Goal: Task Accomplishment & Management: Use online tool/utility

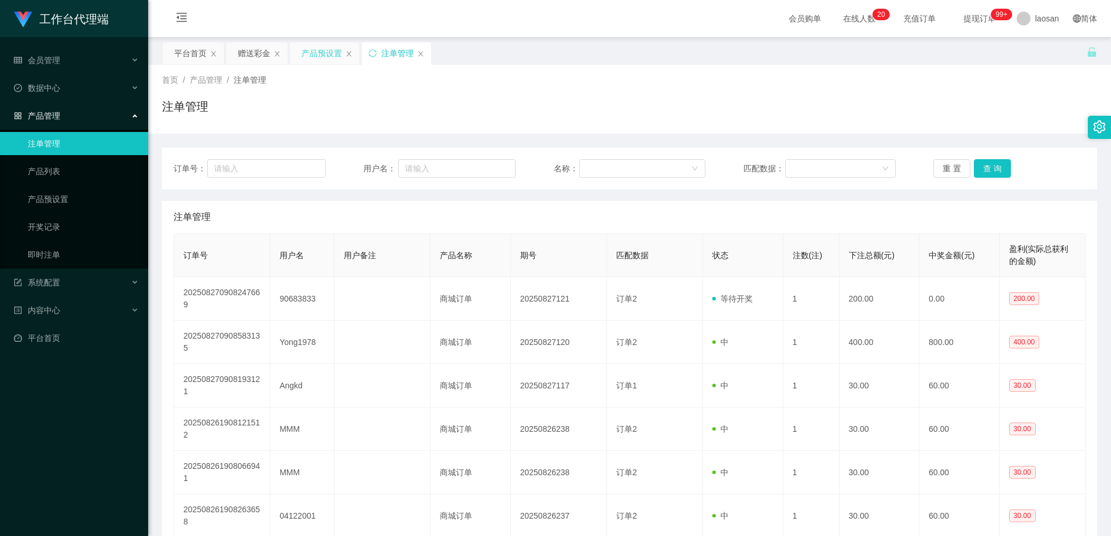
click at [320, 53] on div "产品预设置" at bounding box center [321, 53] width 40 height 22
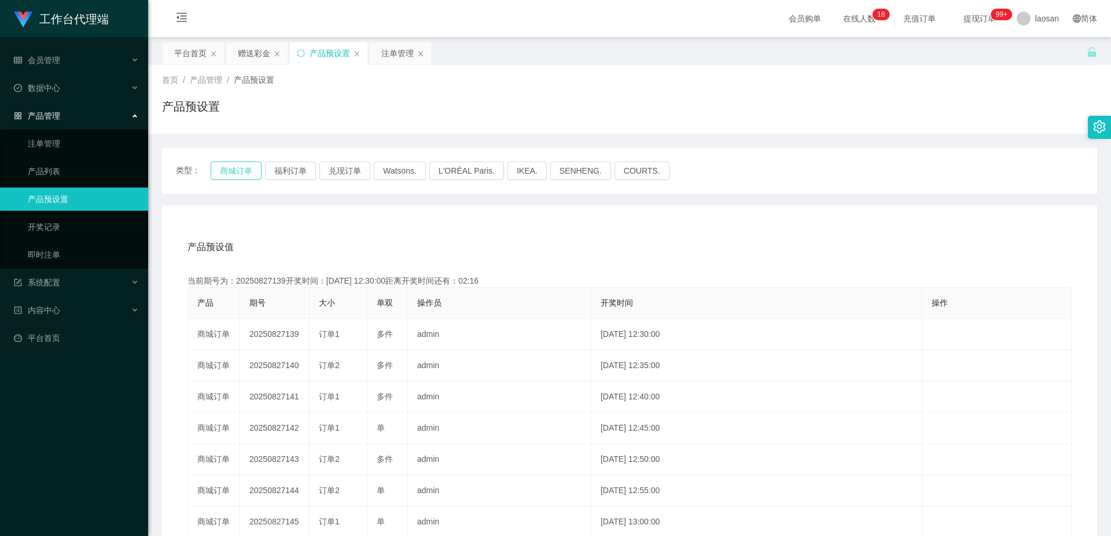
click at [241, 176] on button "商城订单" at bounding box center [236, 170] width 51 height 19
click at [233, 174] on button "商城订单" at bounding box center [236, 170] width 51 height 19
click at [421, 226] on div "产品预设值 添加期号 当前期号为：20250827139开奖时间：[DATE] 12:30:00距离开奖时间还有： 产品 期号 大小 单双 操作员 开奖时间 …" at bounding box center [629, 443] width 935 height 477
click at [241, 168] on button "商城订单" at bounding box center [236, 170] width 51 height 19
click at [397, 49] on div "注单管理" at bounding box center [397, 53] width 32 height 22
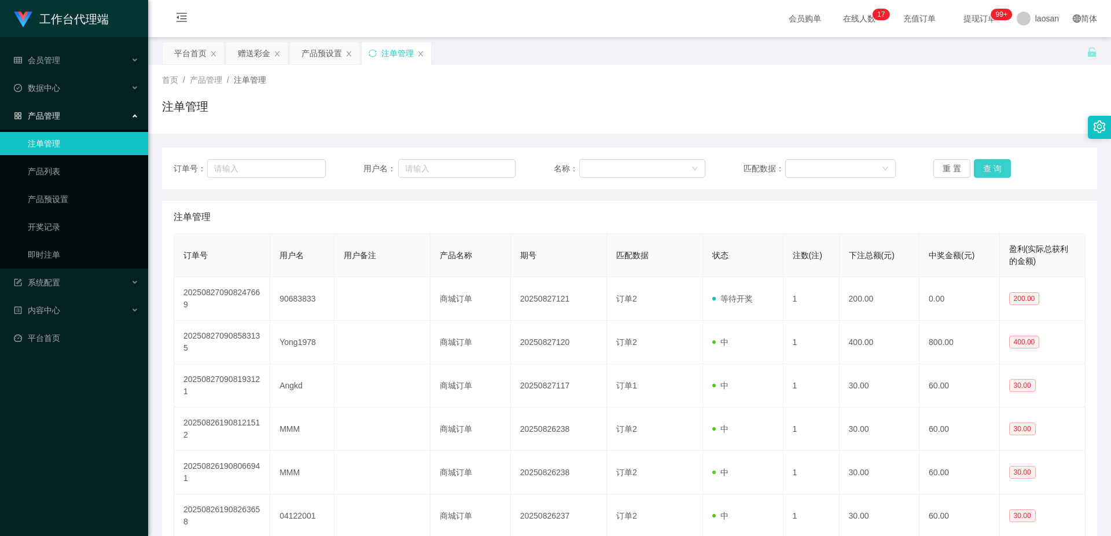
click at [990, 171] on button "查 询" at bounding box center [992, 168] width 37 height 19
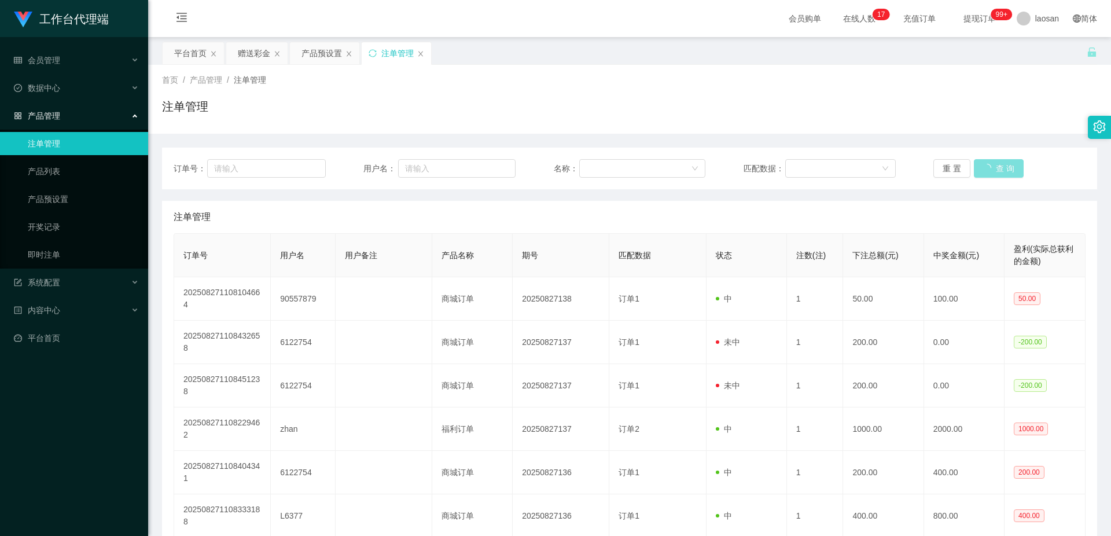
click at [990, 171] on button "查 询" at bounding box center [999, 168] width 50 height 19
click at [990, 171] on button "查 询" at bounding box center [992, 168] width 37 height 19
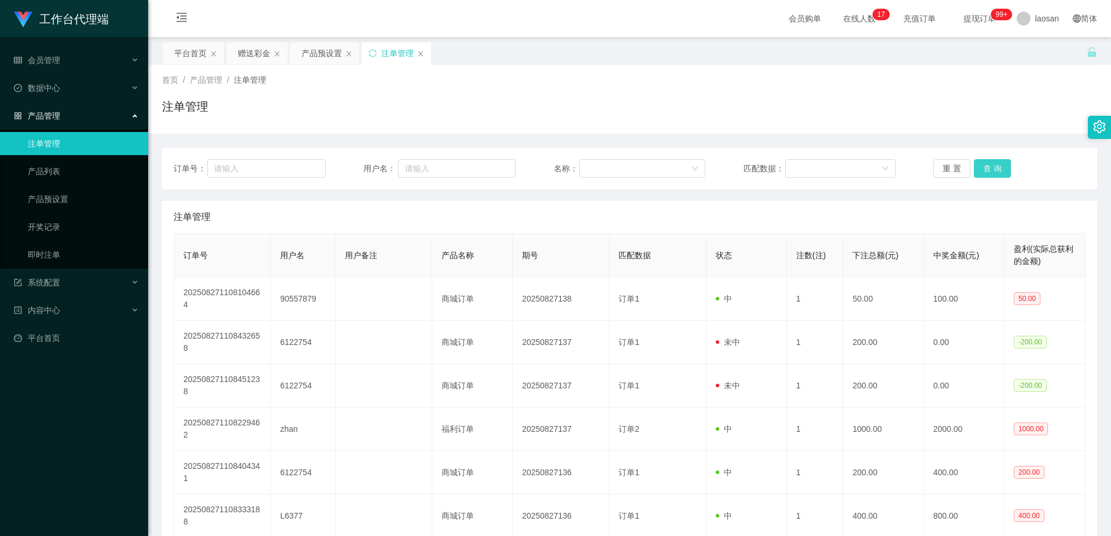
click at [990, 171] on button "查 询" at bounding box center [992, 168] width 37 height 19
click at [983, 163] on button "查 询" at bounding box center [992, 168] width 37 height 19
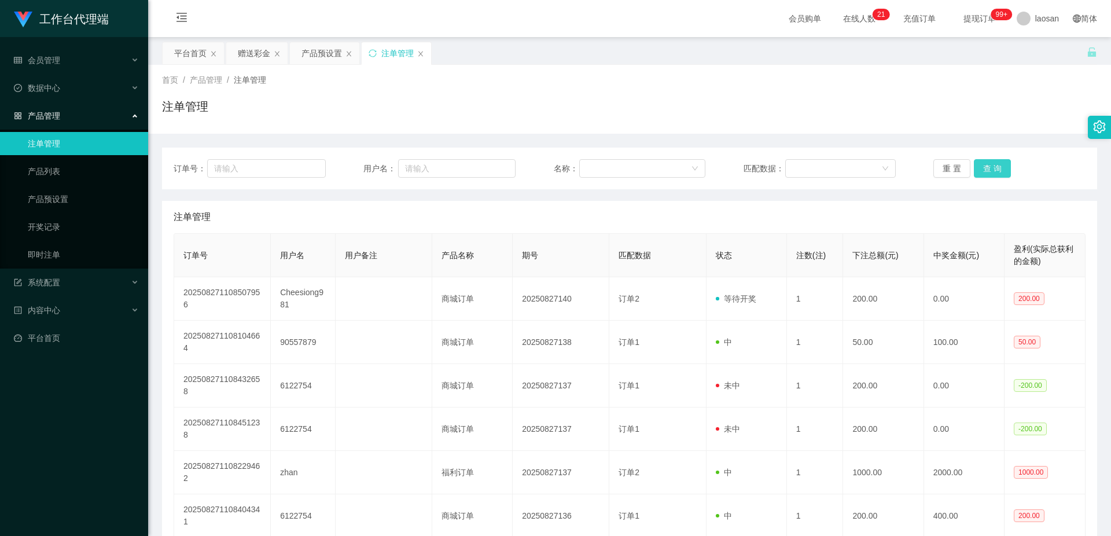
click at [983, 163] on button "查 询" at bounding box center [992, 168] width 37 height 19
click at [983, 163] on div "重 置 查 询" at bounding box center [1009, 168] width 152 height 19
click at [983, 163] on button "查 询" at bounding box center [992, 168] width 37 height 19
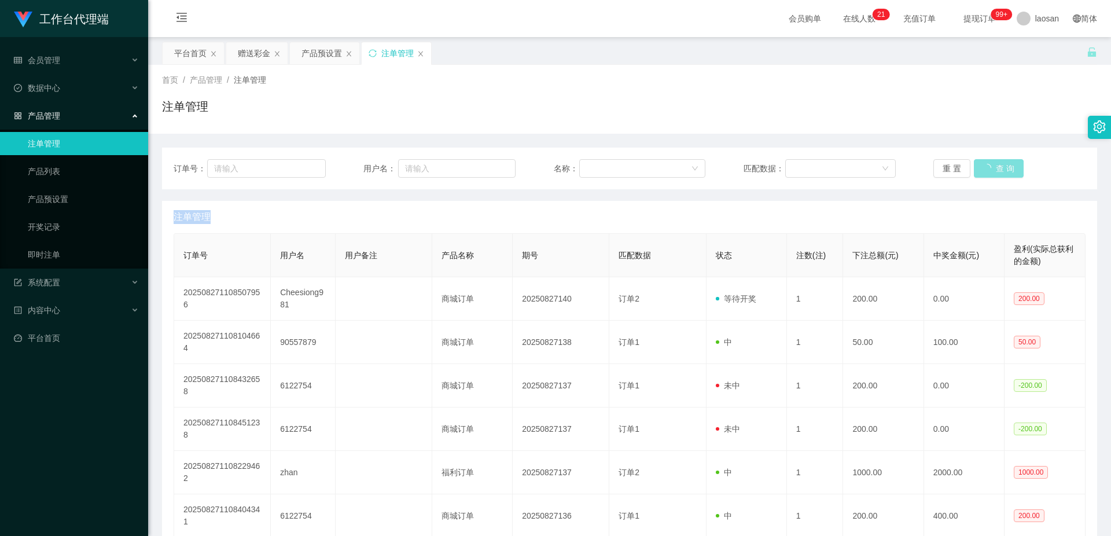
click at [984, 163] on div "重 置 查 询" at bounding box center [1009, 168] width 152 height 19
click at [984, 163] on button "查 询" at bounding box center [992, 168] width 37 height 19
click at [982, 165] on button "查 询" at bounding box center [992, 168] width 37 height 19
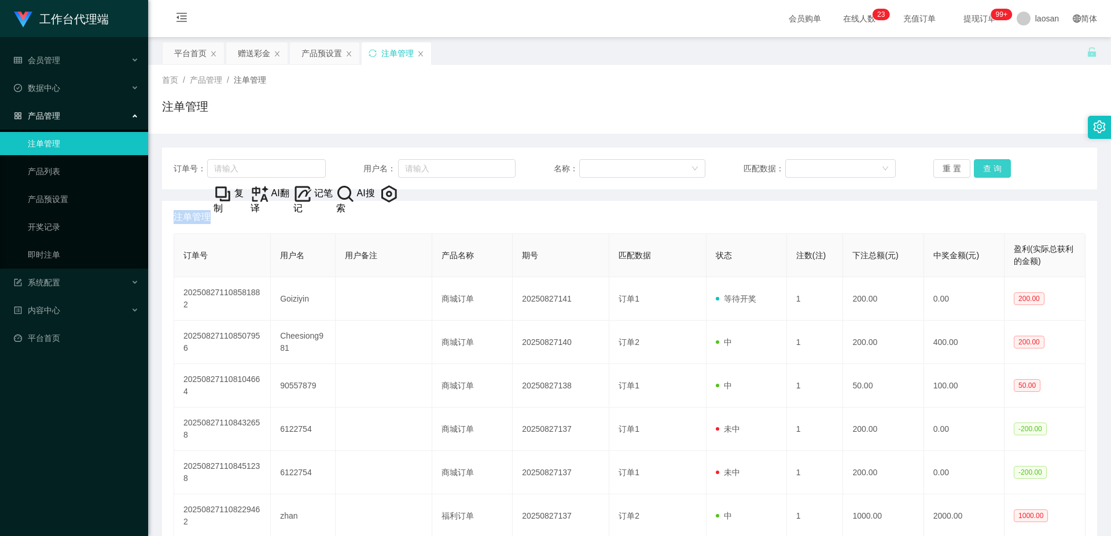
click at [982, 165] on button "查 询" at bounding box center [992, 168] width 37 height 19
click at [982, 165] on div "重 置 查 询" at bounding box center [1009, 168] width 152 height 19
click at [982, 165] on button "查 询" at bounding box center [992, 168] width 37 height 19
click at [982, 165] on div "重 置 查 询" at bounding box center [1009, 168] width 152 height 19
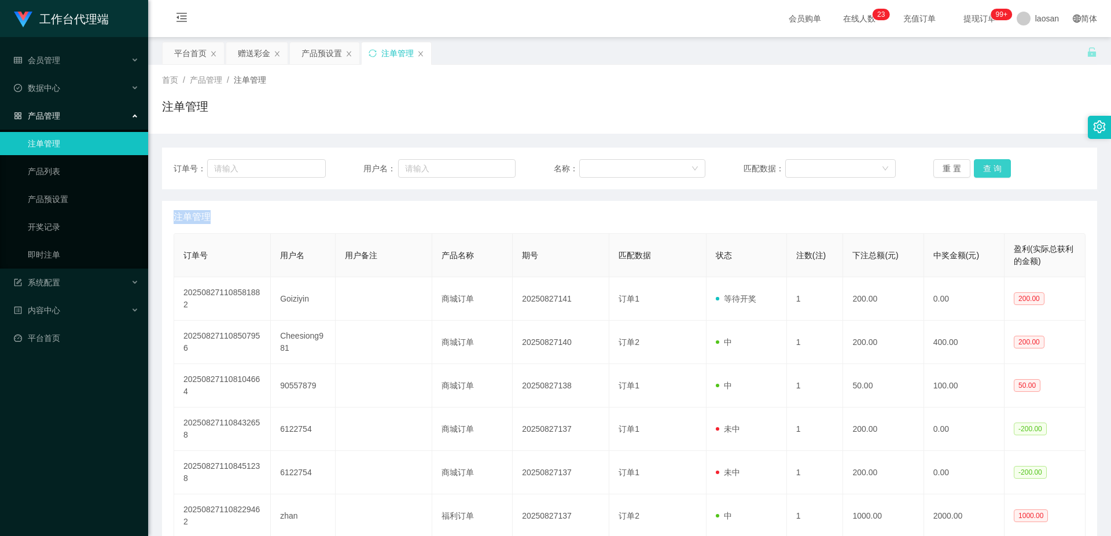
click at [982, 165] on button "查 询" at bounding box center [992, 168] width 37 height 19
click at [983, 165] on button "查 询" at bounding box center [999, 168] width 50 height 19
click at [983, 165] on div "重 置 查 询" at bounding box center [1009, 168] width 152 height 19
click at [983, 165] on button "查 询" at bounding box center [992, 168] width 37 height 19
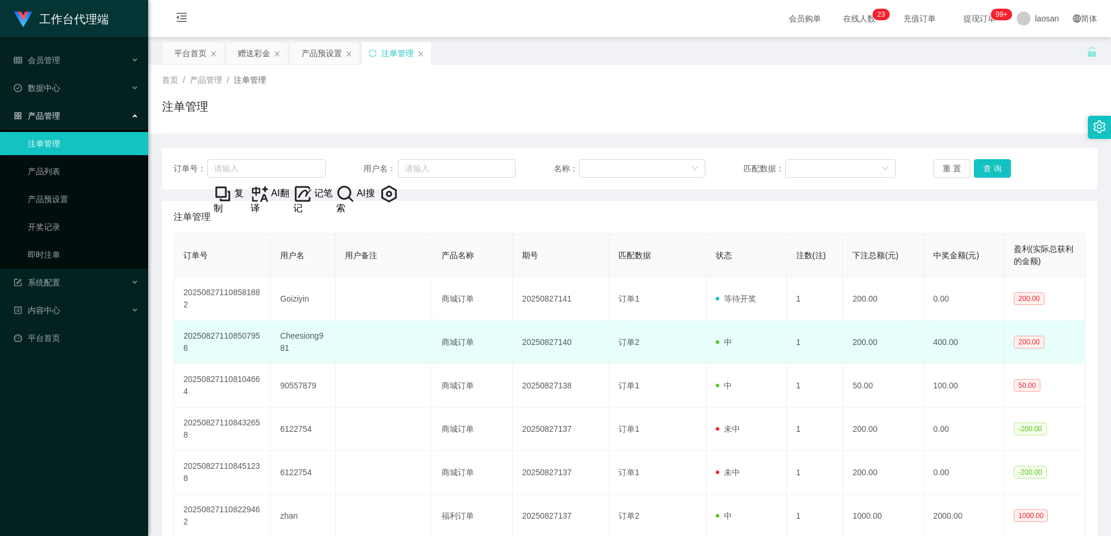
click at [736, 340] on td "中" at bounding box center [746, 341] width 80 height 43
click at [307, 341] on td "Cheesiong981" at bounding box center [303, 341] width 64 height 43
click at [303, 338] on td "Cheesiong981" at bounding box center [303, 341] width 64 height 43
copy td "Cheesiong981"
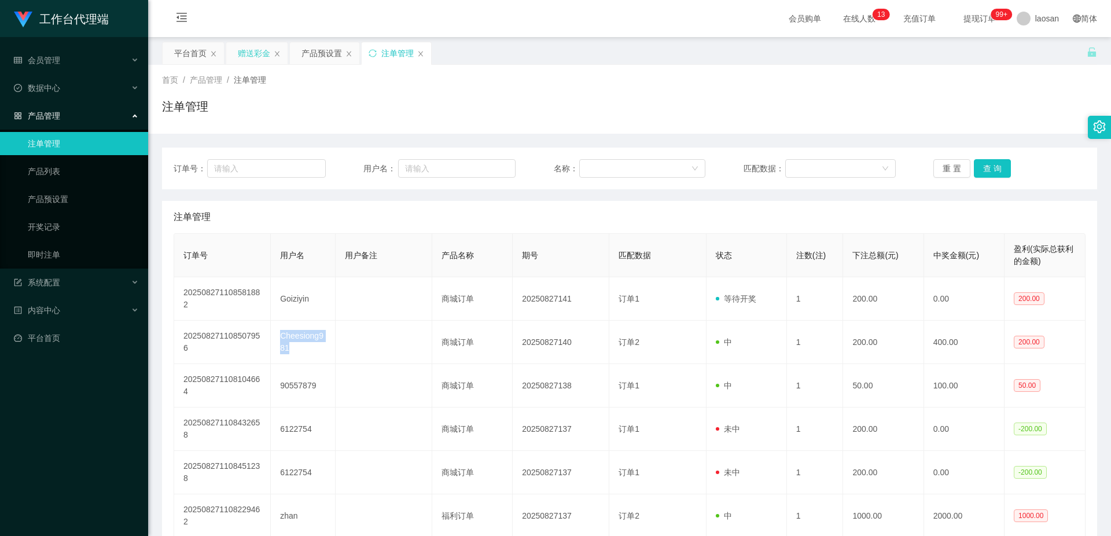
click at [253, 50] on div "赠送彩金" at bounding box center [254, 53] width 32 height 22
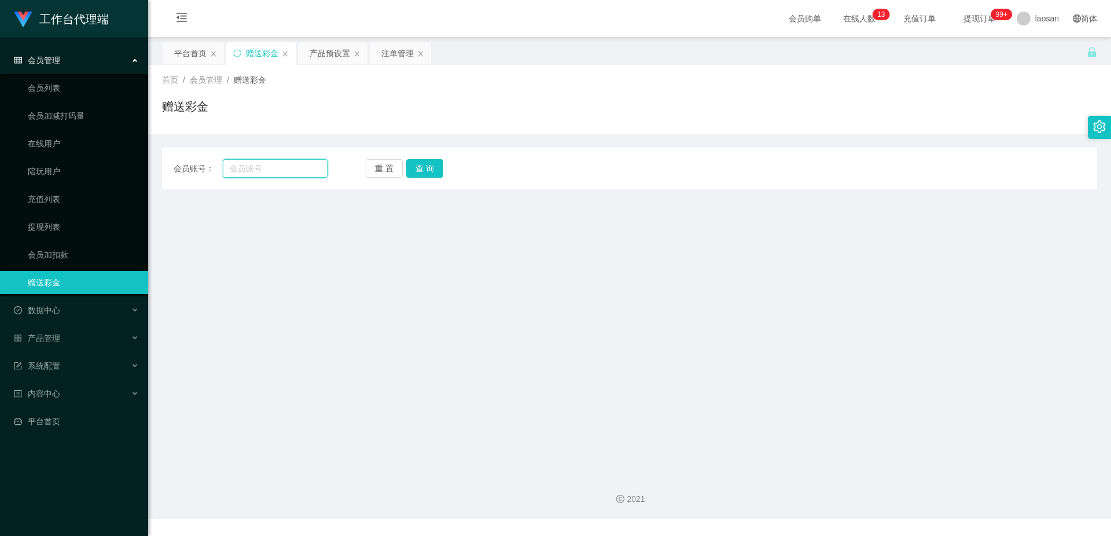
click at [281, 167] on input "text" at bounding box center [275, 168] width 105 height 19
paste input "Cheesiong981"
type input "Cheesiong981"
click at [430, 164] on button "查 询" at bounding box center [424, 168] width 37 height 19
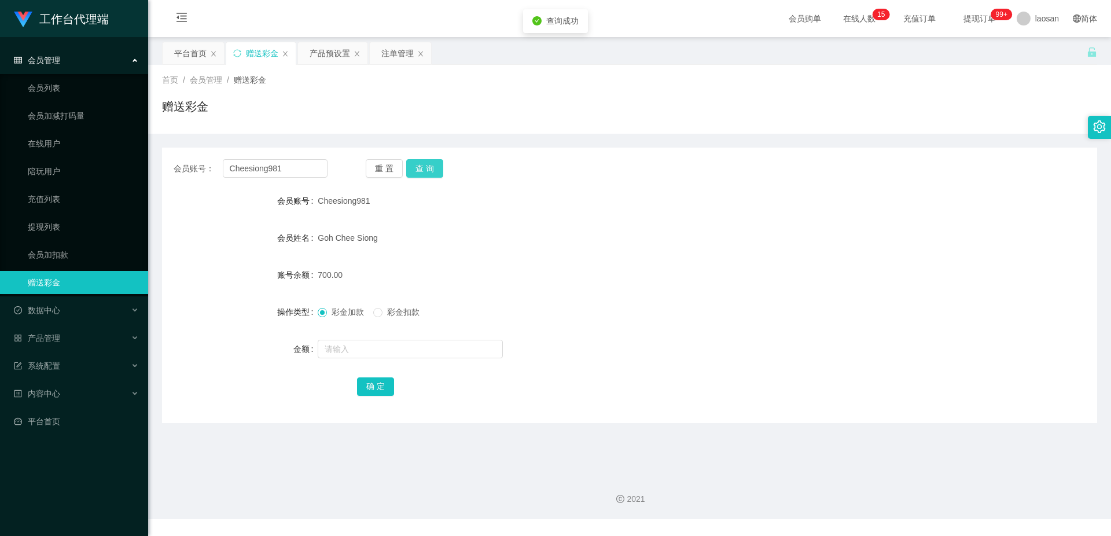
click at [430, 165] on button "查 询" at bounding box center [424, 168] width 37 height 19
click at [430, 165] on button "查 询" at bounding box center [431, 168] width 50 height 19
click at [430, 165] on button "查 询" at bounding box center [424, 168] width 37 height 19
click at [434, 161] on button "查 询" at bounding box center [424, 168] width 37 height 19
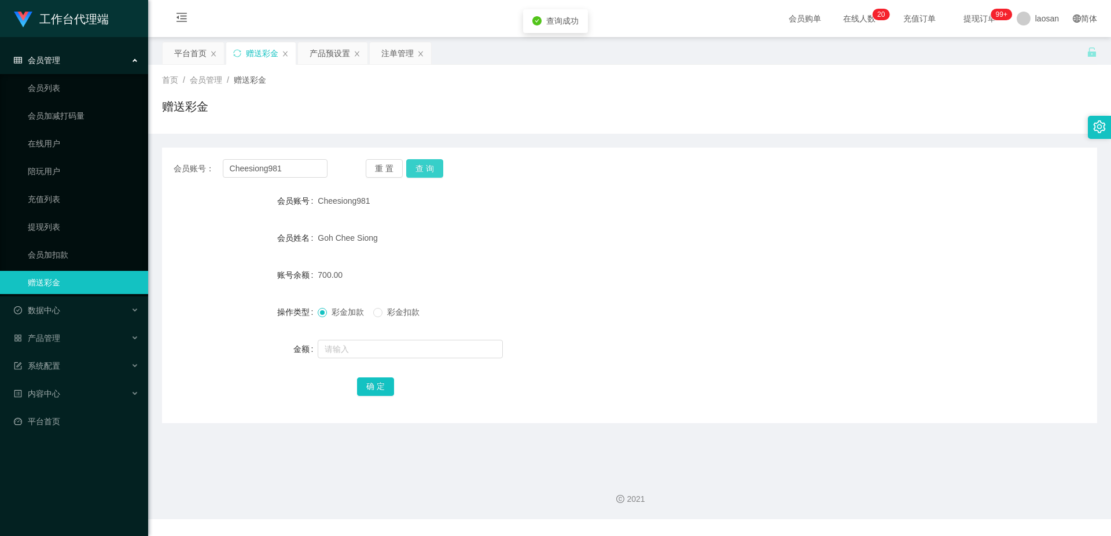
click at [434, 161] on button "查 询" at bounding box center [424, 168] width 37 height 19
drag, startPoint x: 318, startPoint y: 277, endPoint x: 358, endPoint y: 275, distance: 40.0
click at [358, 275] on div "700.00" at bounding box center [591, 274] width 546 height 23
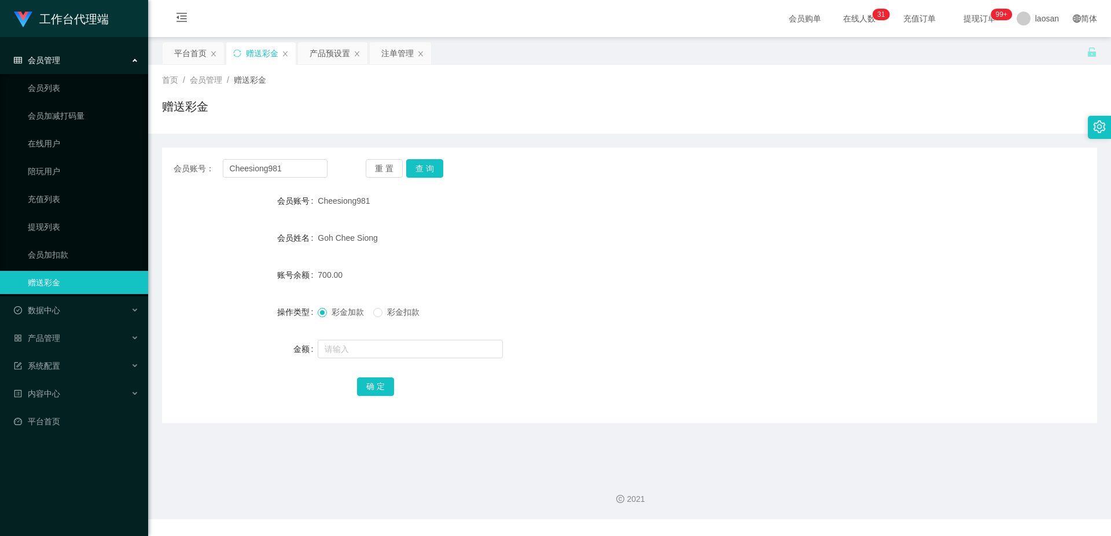
click at [356, 194] on div "Cheesiong981" at bounding box center [591, 200] width 546 height 23
click at [357, 198] on span "Cheesiong981" at bounding box center [344, 200] width 52 height 9
copy span "Cheesiong981"
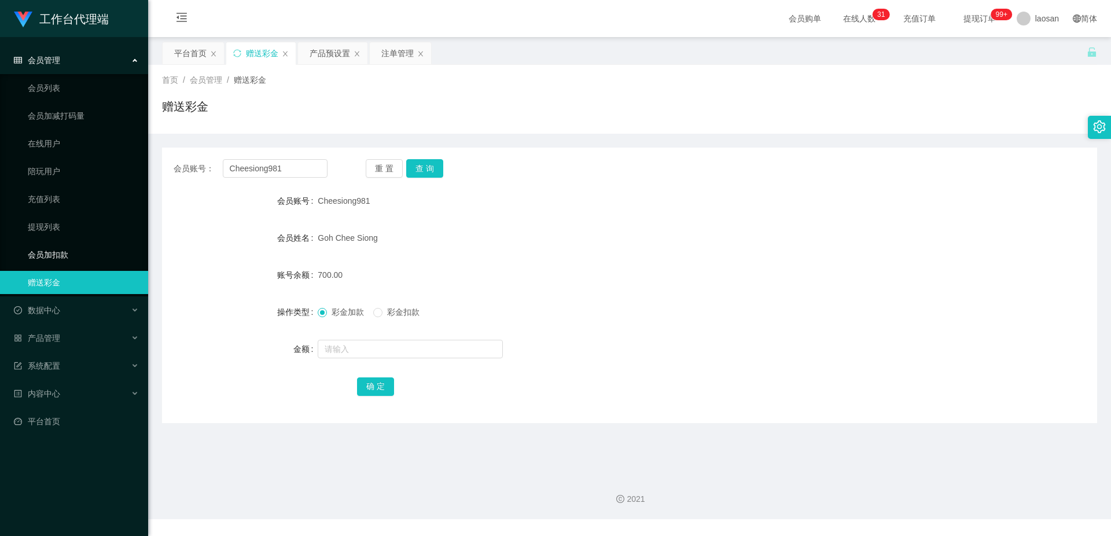
click at [67, 253] on link "会员加扣款" at bounding box center [83, 254] width 111 height 23
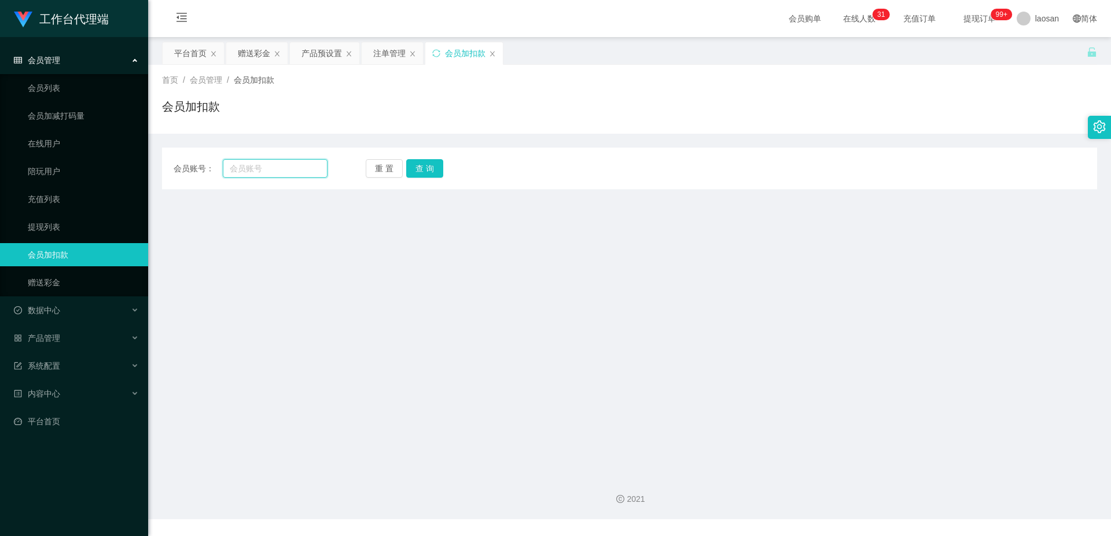
click at [286, 169] on input "text" at bounding box center [275, 168] width 105 height 19
paste input "Cheesiong981"
type input "Cheesiong981"
click at [423, 167] on button "查 询" at bounding box center [424, 168] width 37 height 19
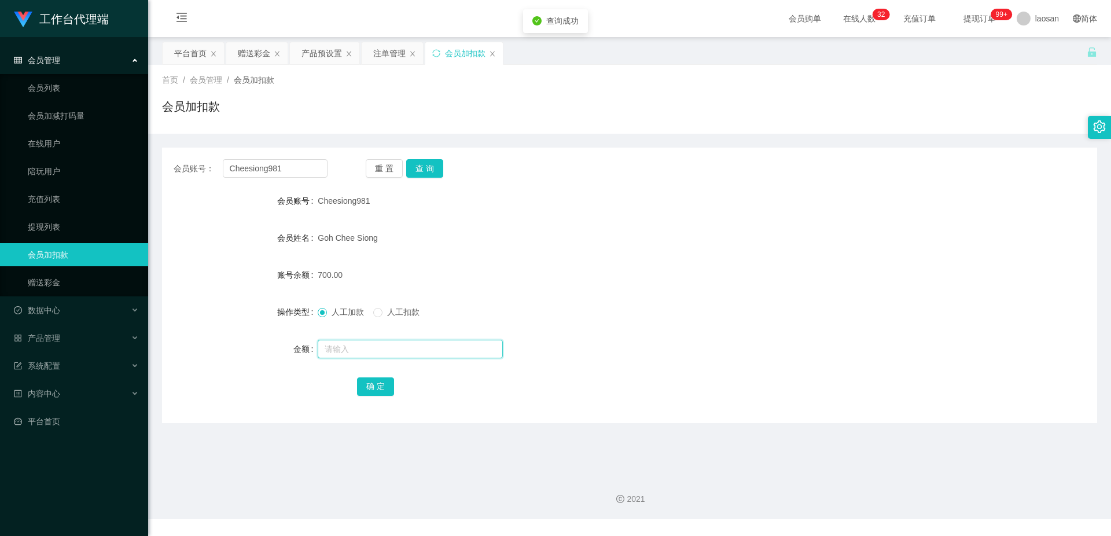
click at [363, 347] on input "text" at bounding box center [410, 349] width 185 height 19
type input "1300"
click at [384, 388] on button "确 定" at bounding box center [375, 386] width 37 height 19
click at [581, 270] on div "2000.00" at bounding box center [591, 274] width 546 height 23
click at [260, 54] on div "赠送彩金" at bounding box center [254, 53] width 32 height 22
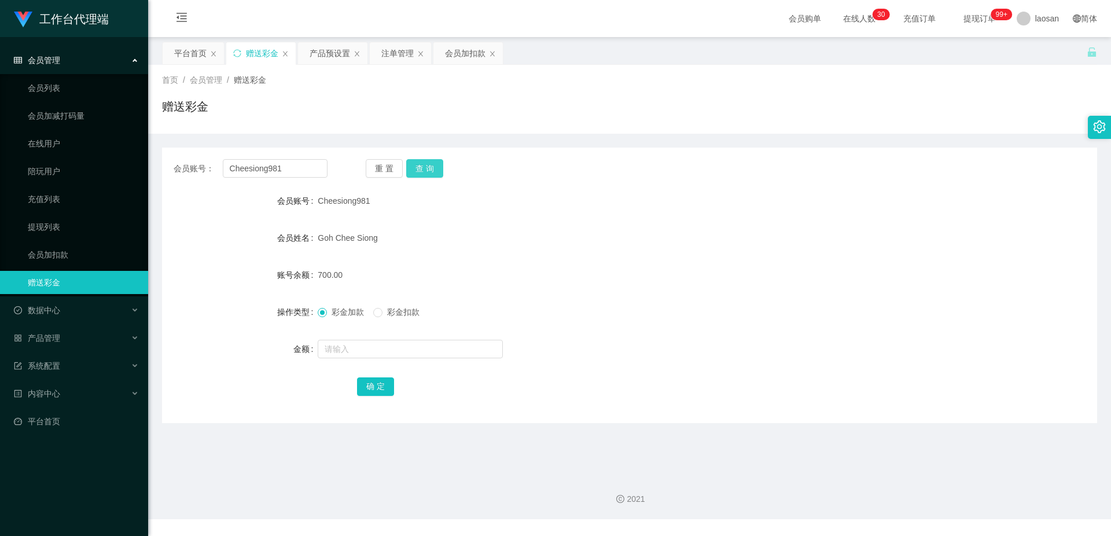
click at [423, 174] on button "查 询" at bounding box center [424, 168] width 37 height 19
click at [423, 174] on button "查 询" at bounding box center [431, 168] width 50 height 19
click at [515, 241] on div "Goh Chee Siong" at bounding box center [591, 237] width 546 height 23
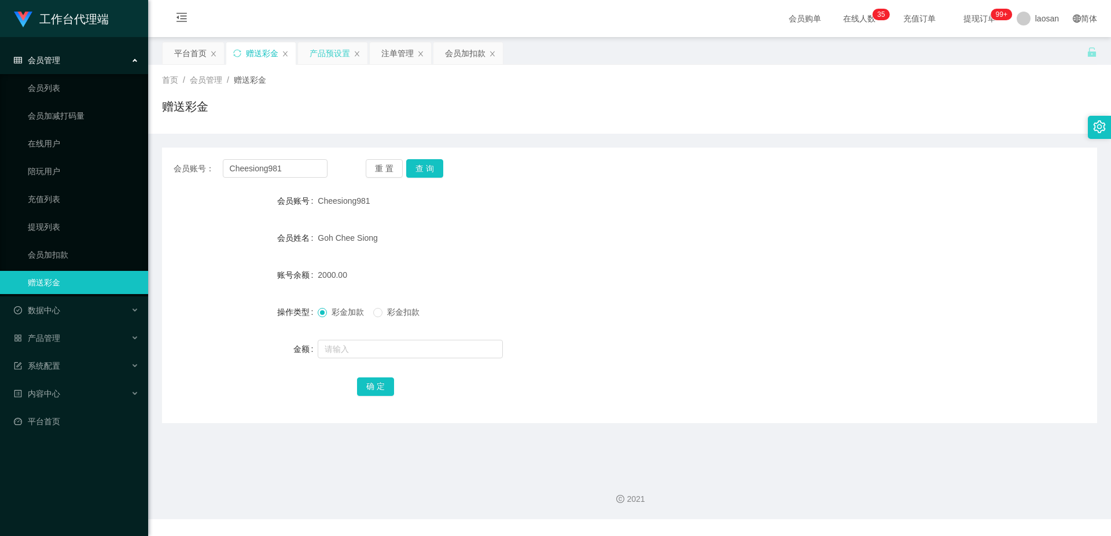
click at [330, 54] on div "产品预设置" at bounding box center [330, 53] width 40 height 22
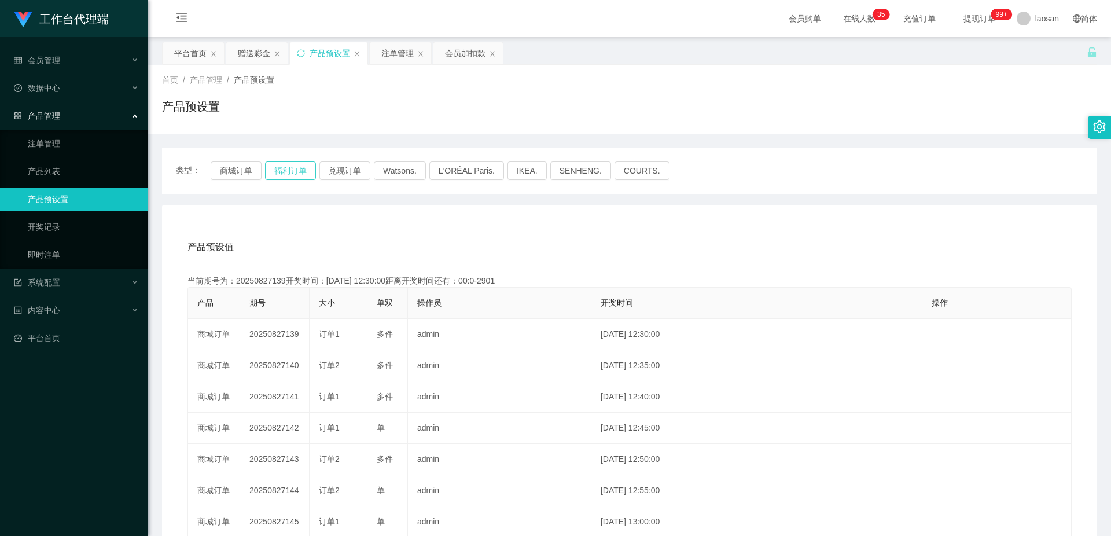
click at [294, 172] on button "福利订单" at bounding box center [290, 170] width 51 height 19
click at [804, 239] on div "产品预设值 添加期号" at bounding box center [629, 247] width 884 height 32
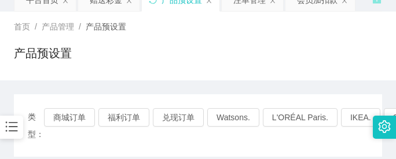
scroll to position [116, 0]
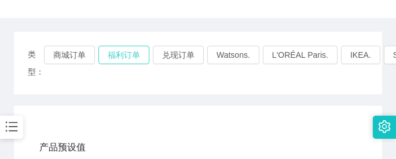
click at [126, 56] on button "福利订单" at bounding box center [123, 55] width 51 height 19
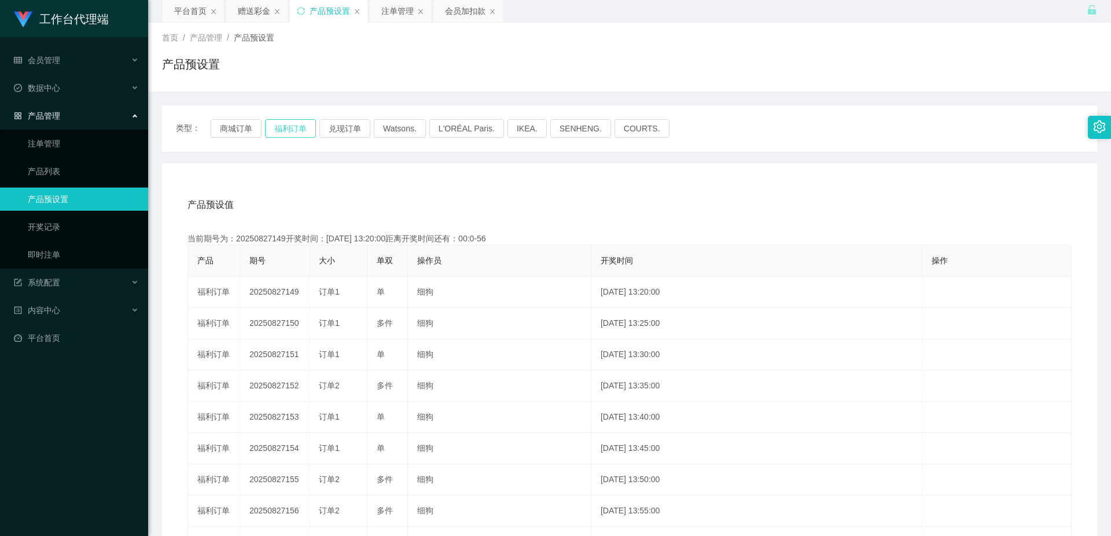
scroll to position [0, 0]
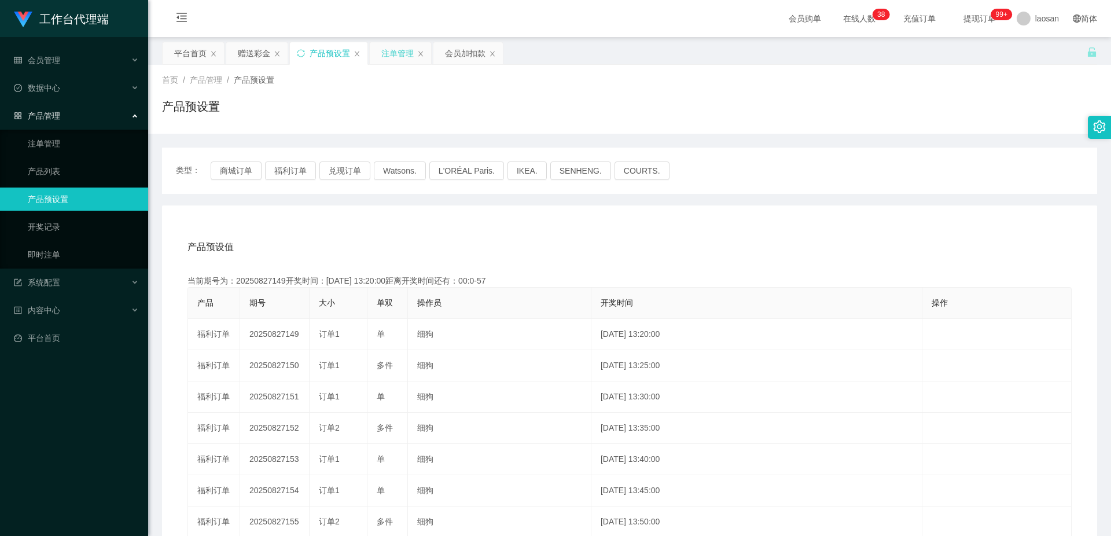
click at [402, 55] on div "注单管理" at bounding box center [397, 53] width 32 height 22
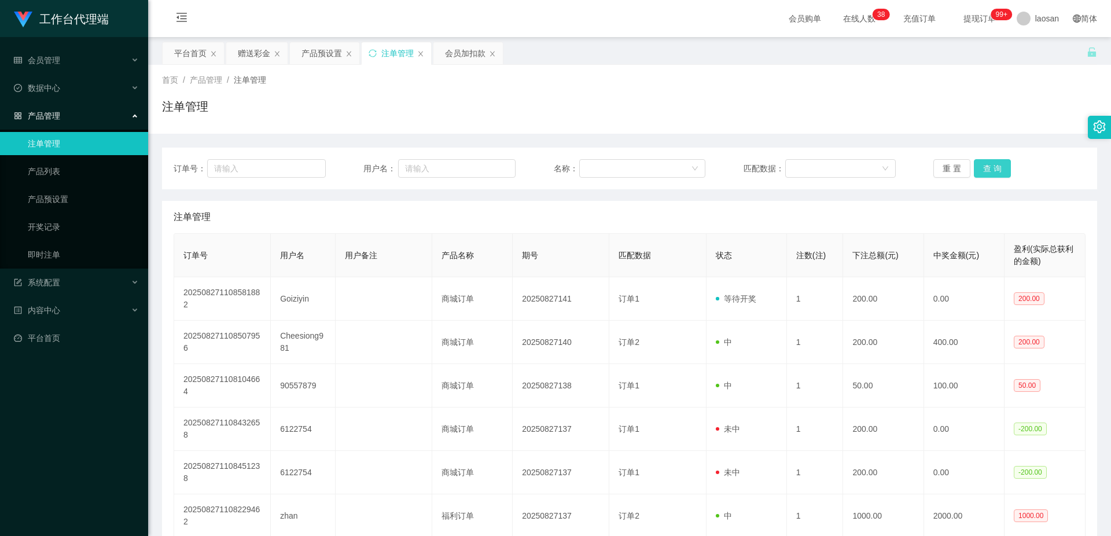
click at [992, 161] on button "查 询" at bounding box center [992, 168] width 37 height 19
click at [992, 161] on div "重 置 查 询" at bounding box center [1009, 168] width 152 height 19
click at [992, 161] on button "查 询" at bounding box center [992, 168] width 37 height 19
click at [992, 161] on div "重 置 查 询" at bounding box center [1009, 168] width 152 height 19
click at [992, 161] on button "查 询" at bounding box center [992, 168] width 37 height 19
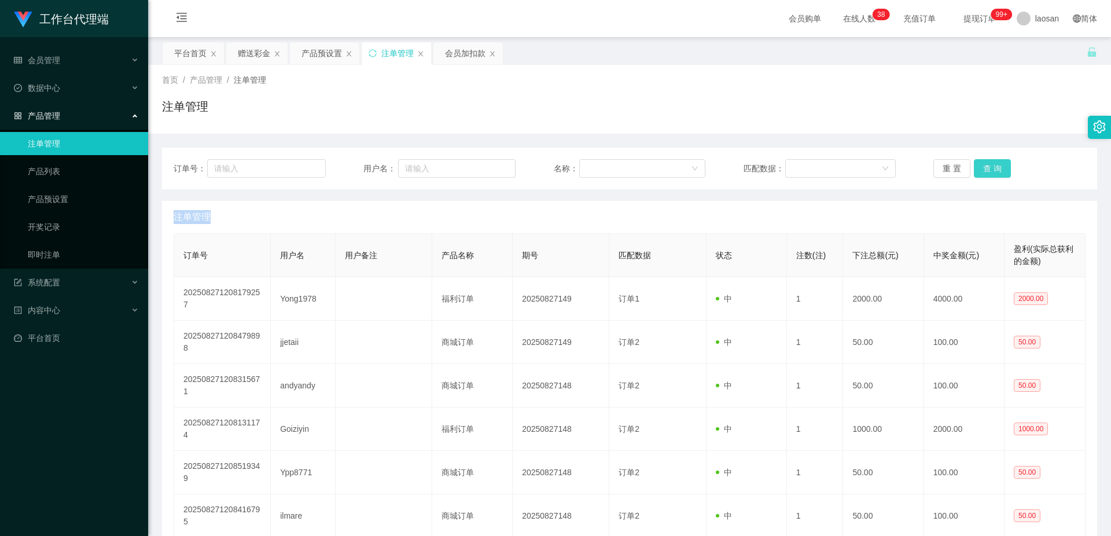
click at [992, 161] on div "重 置 查 询" at bounding box center [1009, 168] width 152 height 19
click at [992, 161] on button "查 询" at bounding box center [992, 168] width 37 height 19
click at [992, 161] on div "重 置 查 询" at bounding box center [1009, 168] width 152 height 19
click at [992, 162] on button "查 询" at bounding box center [992, 168] width 37 height 19
click at [986, 169] on button "查 询" at bounding box center [992, 168] width 37 height 19
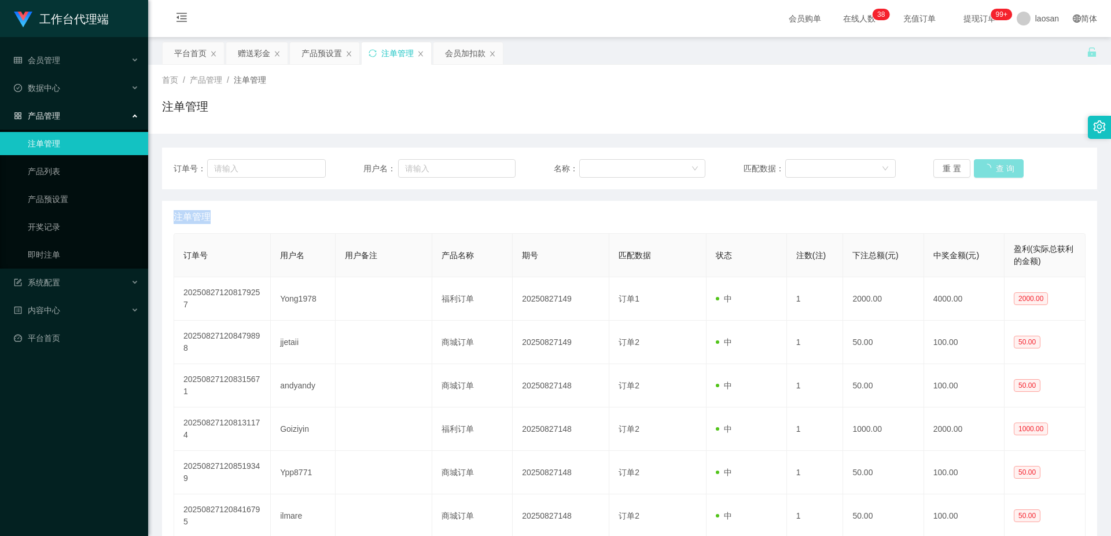
click at [986, 169] on div "重 置 查 询" at bounding box center [1009, 168] width 152 height 19
click at [986, 169] on button "查 询" at bounding box center [992, 168] width 37 height 19
click at [986, 169] on div "重 置 查 询" at bounding box center [1009, 168] width 152 height 19
click at [986, 169] on button "查 询" at bounding box center [999, 168] width 50 height 19
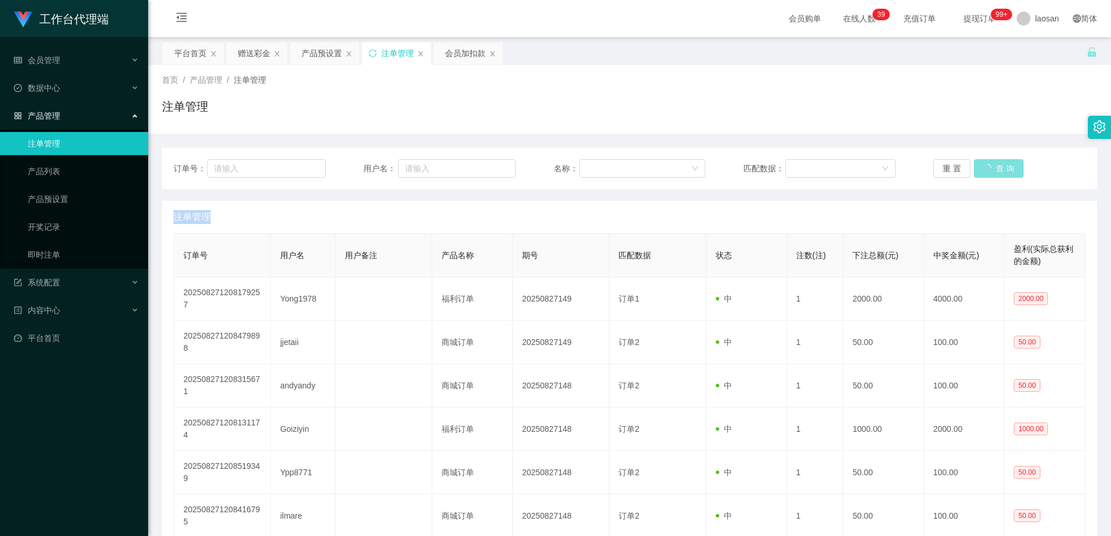
click at [986, 169] on div "重 置 查 询" at bounding box center [1009, 168] width 152 height 19
click at [986, 169] on button "查 询" at bounding box center [992, 168] width 37 height 19
click at [991, 170] on button "查 询" at bounding box center [992, 168] width 37 height 19
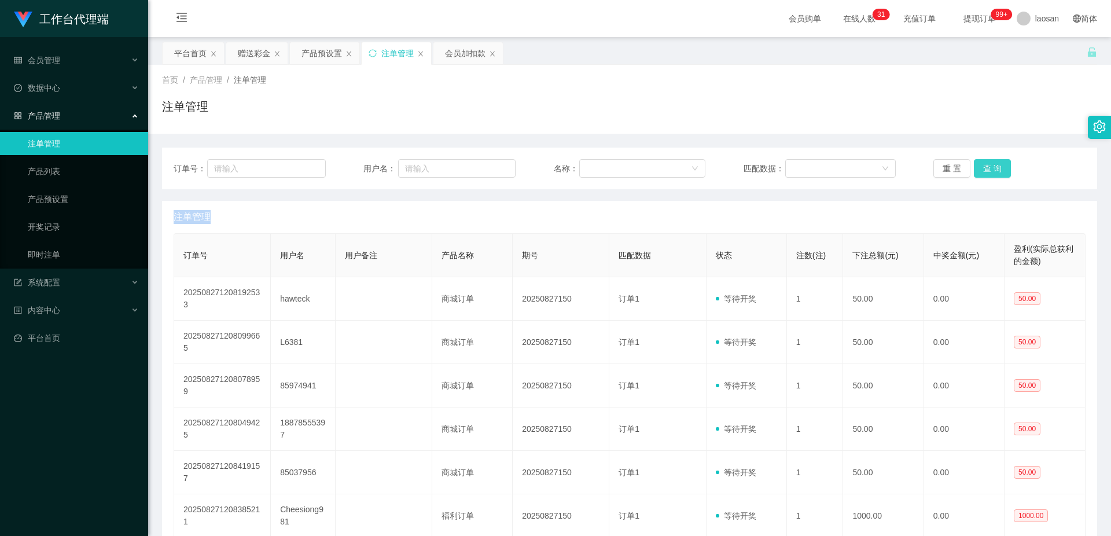
click at [991, 170] on button "查 询" at bounding box center [992, 168] width 37 height 19
click at [991, 170] on div "重 置 查 询" at bounding box center [1009, 168] width 152 height 19
click at [991, 170] on button "查 询" at bounding box center [992, 168] width 37 height 19
click at [991, 170] on div "重 置 查 询" at bounding box center [1009, 168] width 152 height 19
click at [991, 170] on button "查 询" at bounding box center [992, 168] width 37 height 19
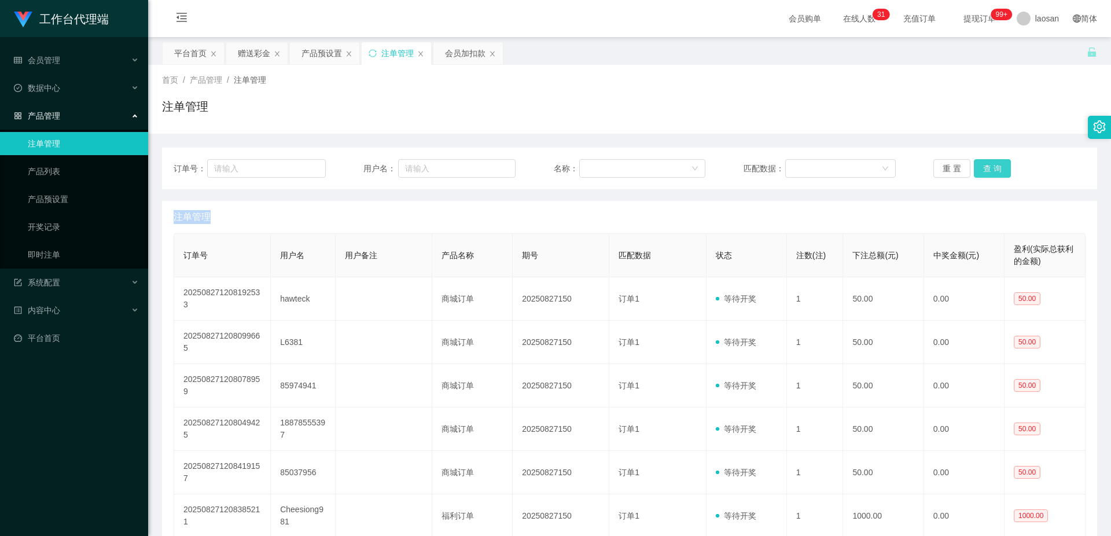
click at [991, 170] on div "重 置 查 询" at bounding box center [1009, 168] width 152 height 19
click at [991, 170] on button "查 询" at bounding box center [992, 168] width 37 height 19
click at [991, 170] on button "查 询" at bounding box center [999, 168] width 50 height 19
click at [991, 170] on div "重 置 查 询" at bounding box center [1009, 168] width 152 height 19
click at [991, 170] on button "查 询" at bounding box center [992, 168] width 37 height 19
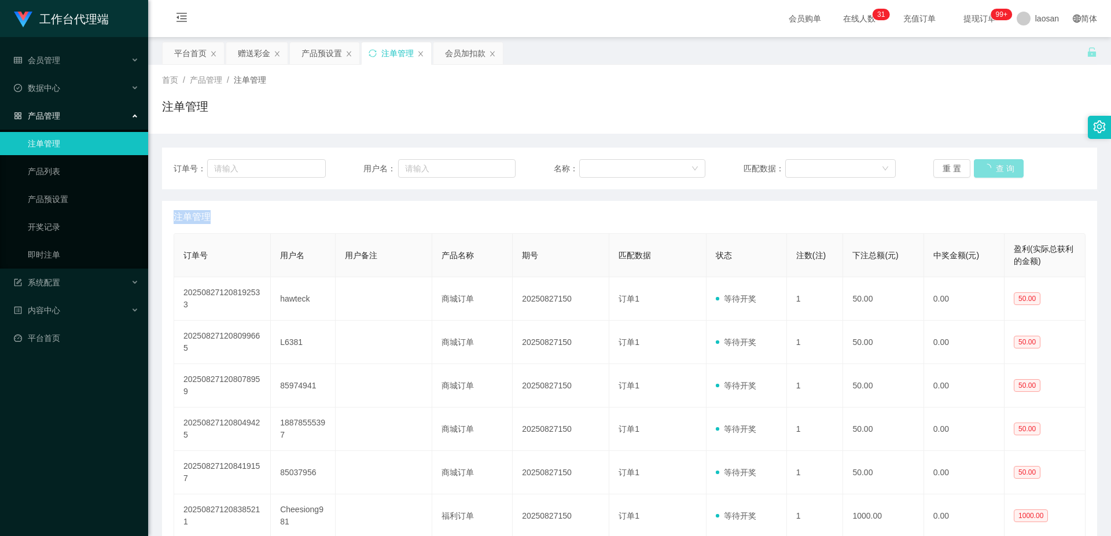
click at [991, 170] on button "查 询" at bounding box center [999, 168] width 50 height 19
click at [991, 170] on button "查 询" at bounding box center [992, 168] width 37 height 19
click at [986, 168] on button "查 询" at bounding box center [992, 168] width 37 height 19
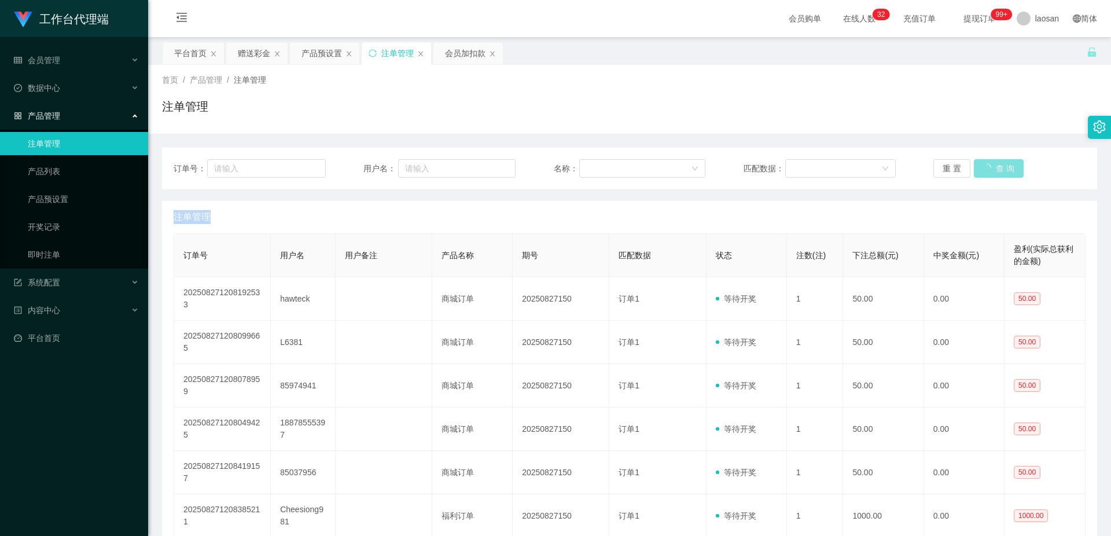
click at [986, 168] on div "重 置 查 询" at bounding box center [1009, 168] width 152 height 19
click at [986, 168] on button "查 询" at bounding box center [992, 168] width 37 height 19
click at [989, 163] on button "查 询" at bounding box center [992, 168] width 37 height 19
click at [989, 163] on div "重 置 查 询" at bounding box center [1009, 168] width 152 height 19
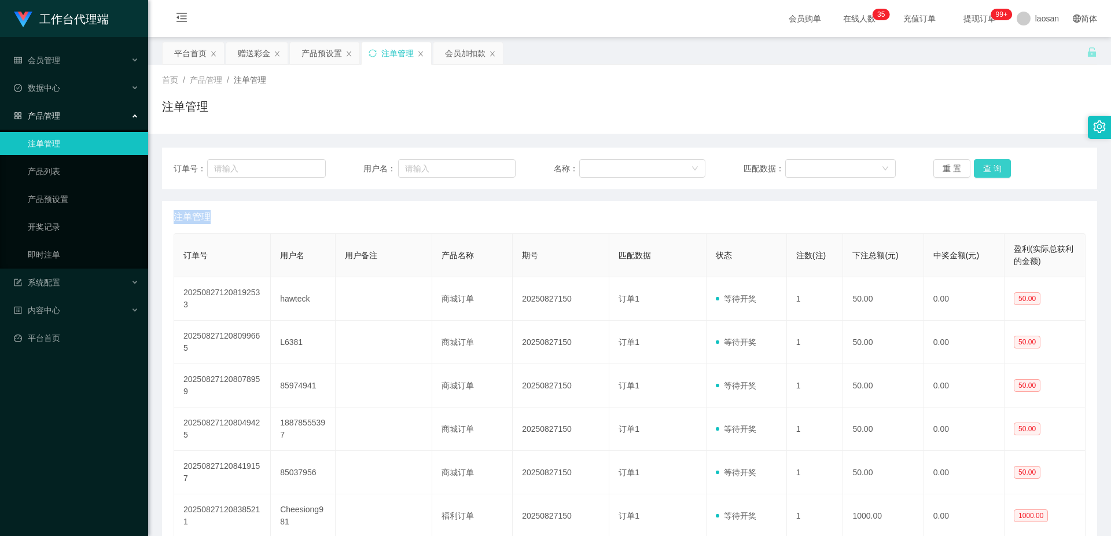
click at [989, 163] on button "查 询" at bounding box center [992, 168] width 37 height 19
click at [989, 163] on div "重 置 查 询" at bounding box center [1009, 168] width 152 height 19
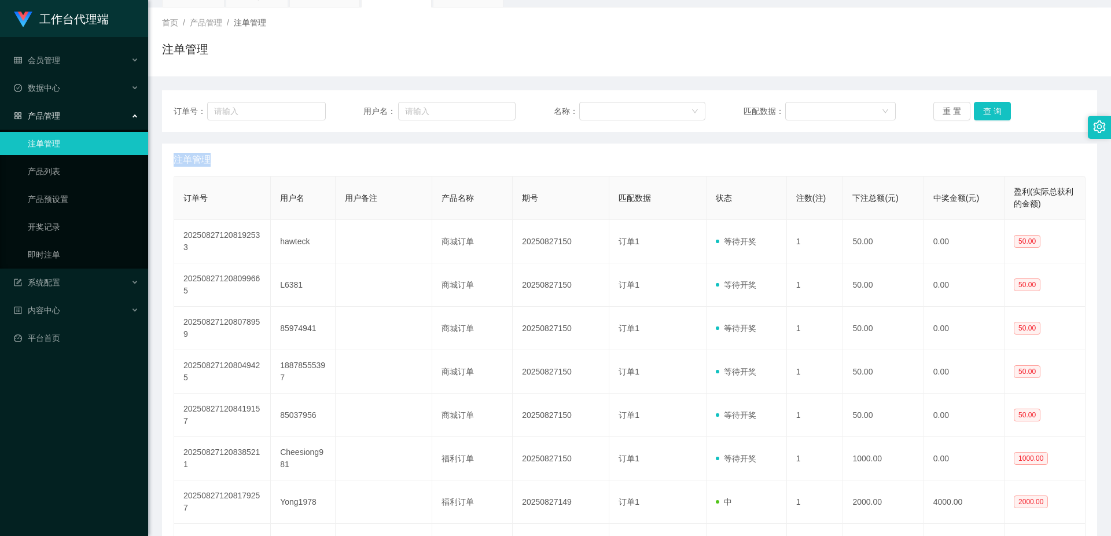
scroll to position [116, 0]
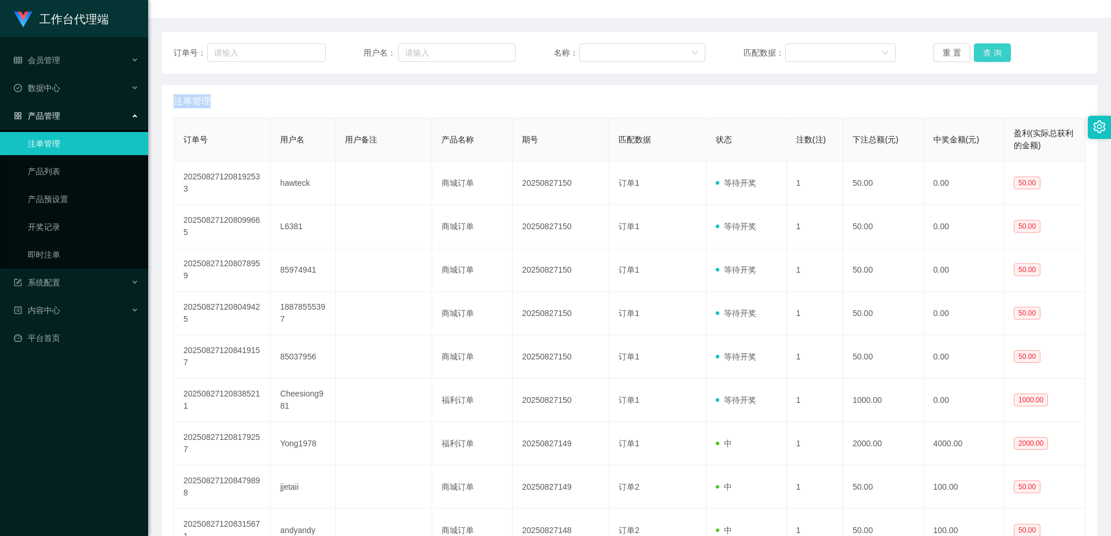
click at [993, 54] on button "查 询" at bounding box center [992, 52] width 37 height 19
click at [993, 54] on button "查 询" at bounding box center [999, 52] width 50 height 19
click at [993, 54] on div "重 置 查 询" at bounding box center [1009, 52] width 152 height 19
click at [993, 54] on button "查 询" at bounding box center [992, 52] width 37 height 19
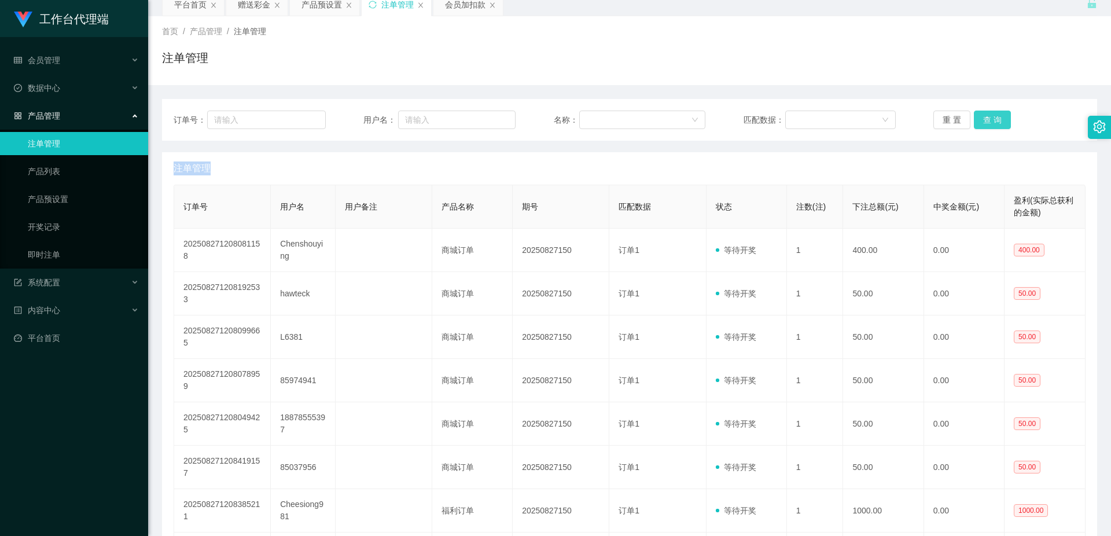
scroll to position [0, 0]
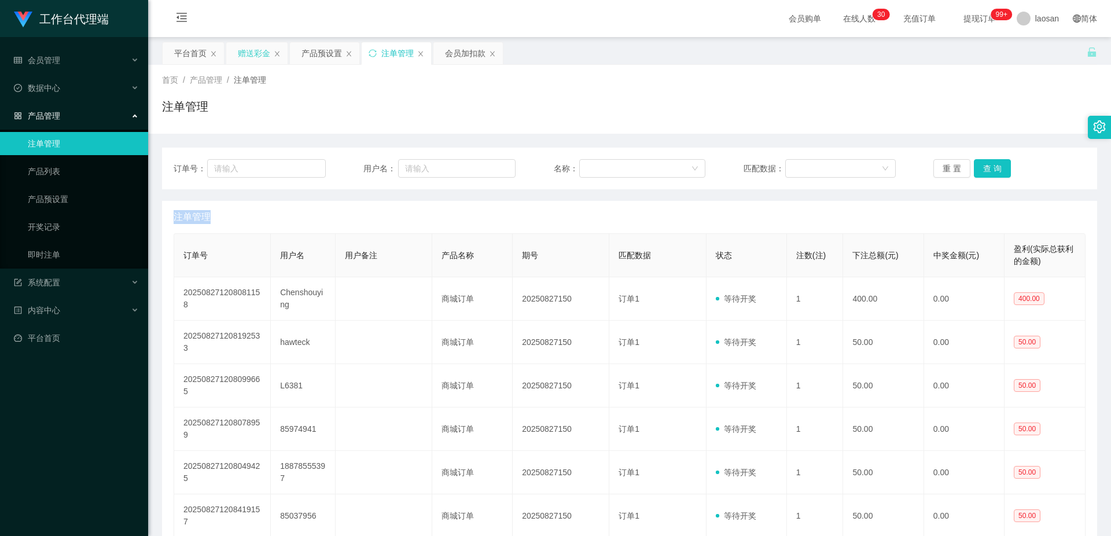
click at [252, 58] on div "赠送彩金" at bounding box center [254, 53] width 32 height 22
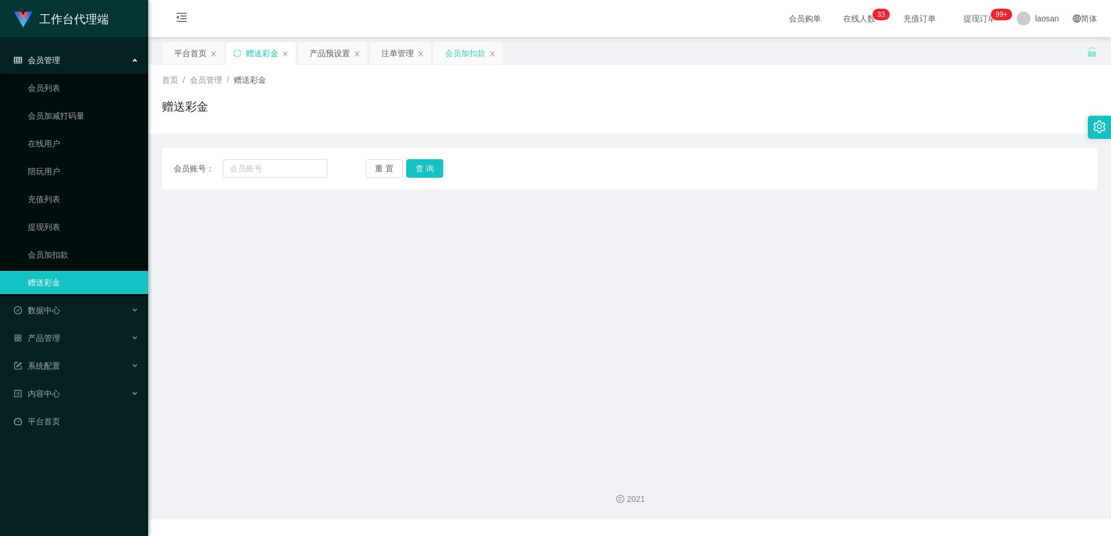
click at [465, 54] on div "会员加扣款" at bounding box center [465, 53] width 40 height 22
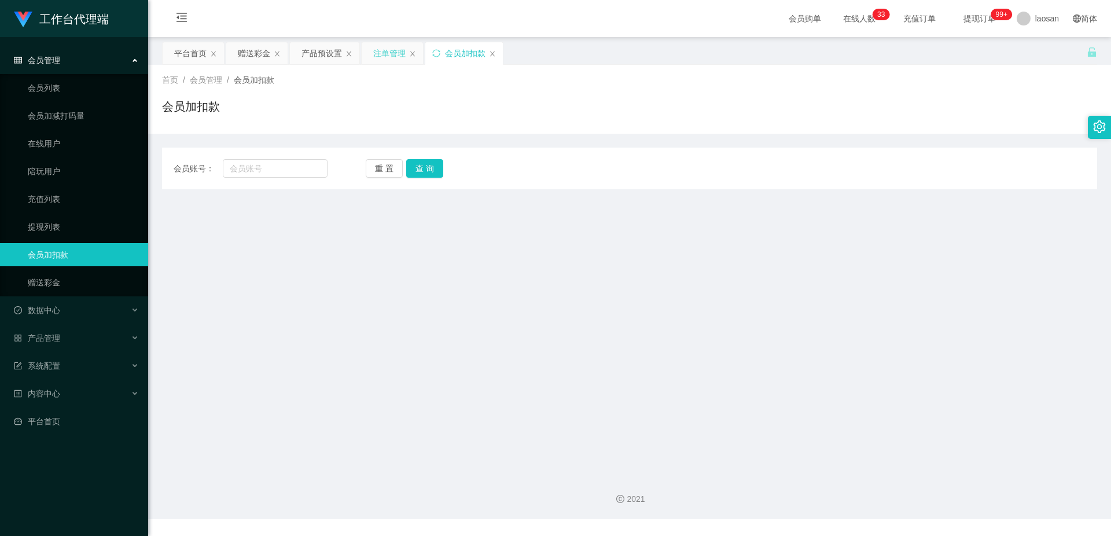
click at [394, 57] on div "注单管理" at bounding box center [389, 53] width 32 height 22
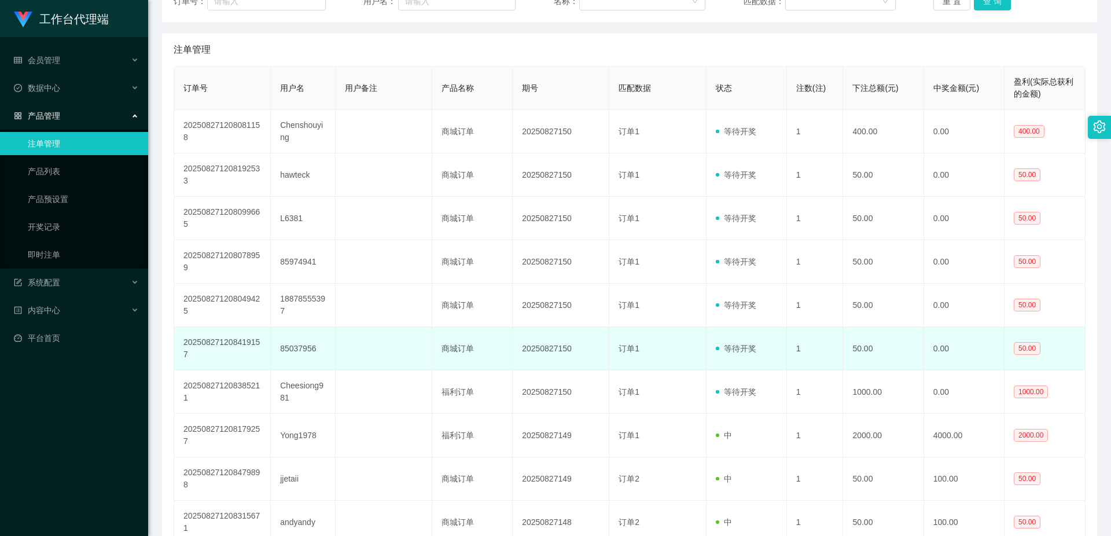
scroll to position [174, 0]
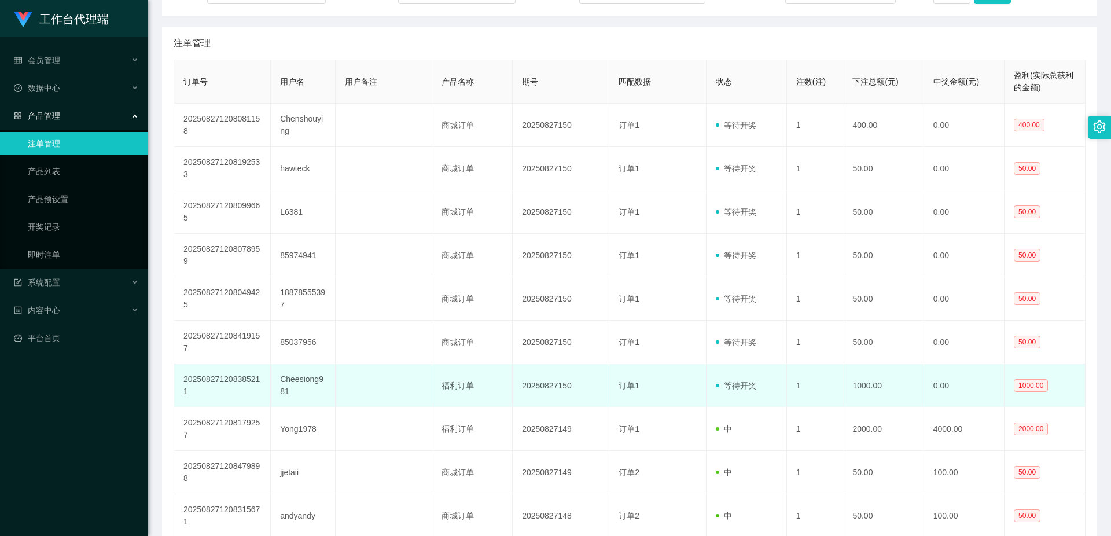
click at [303, 380] on td "Cheesiong981" at bounding box center [303, 385] width 64 height 43
copy td "Cheesiong981"
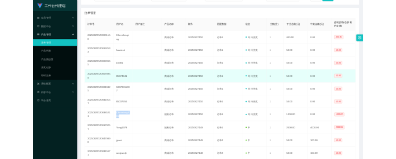
scroll to position [0, 0]
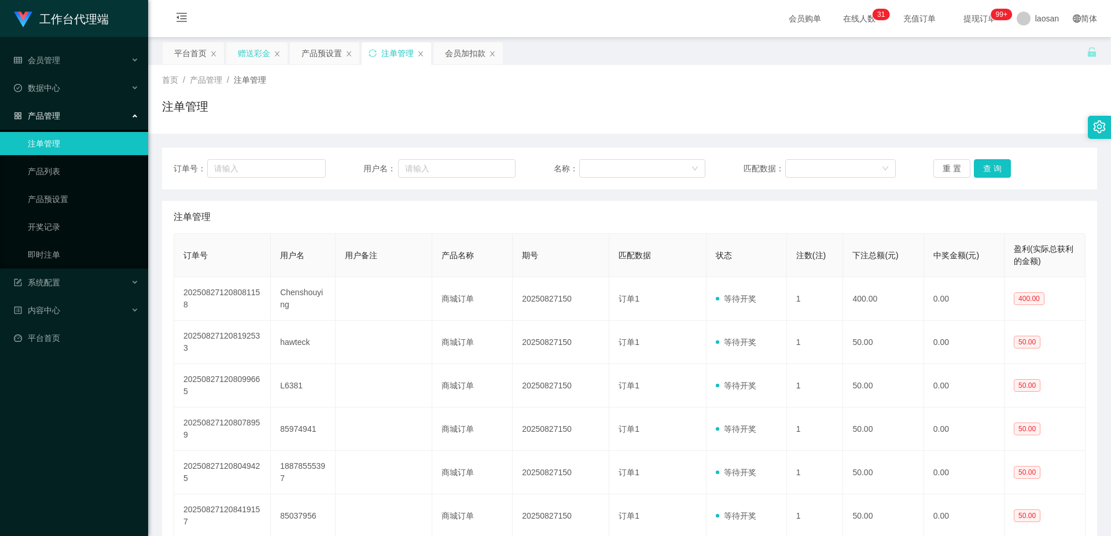
click at [258, 49] on div "赠送彩金" at bounding box center [254, 53] width 32 height 22
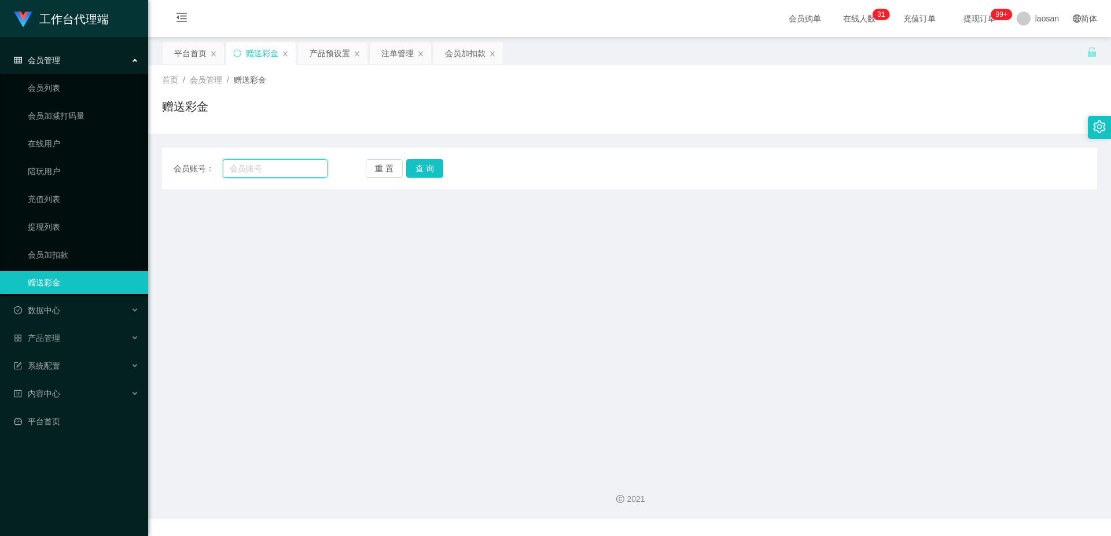
click at [270, 169] on input "text" at bounding box center [275, 168] width 105 height 19
paste input "Cheesiong981"
type input "Cheesiong981"
drag, startPoint x: 445, startPoint y: 169, endPoint x: 438, endPoint y: 170, distance: 7.0
click at [445, 169] on div "重 置 查 询" at bounding box center [443, 168] width 154 height 19
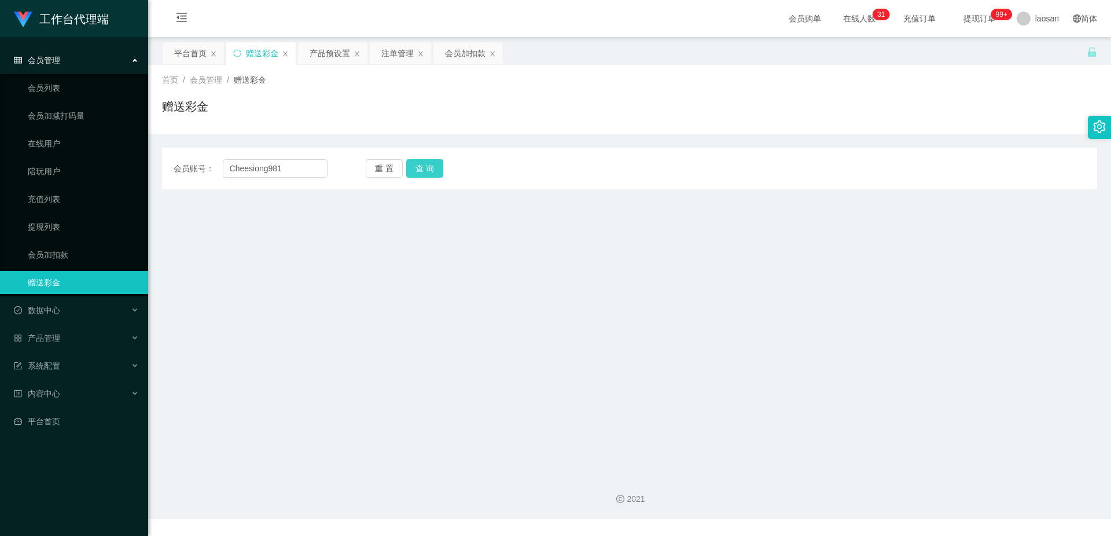
click at [436, 170] on button "查 询" at bounding box center [424, 168] width 37 height 19
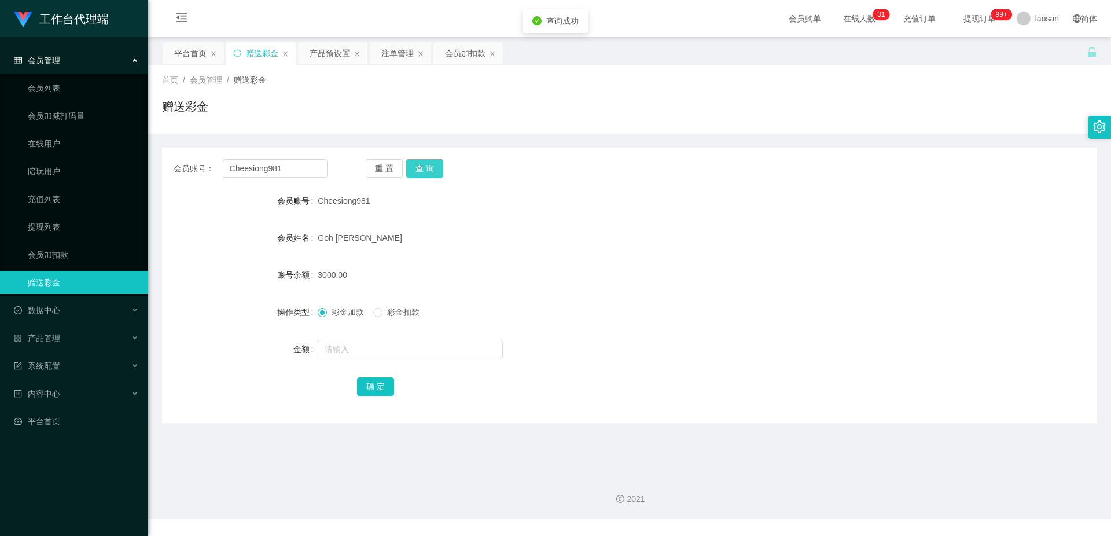
click at [436, 170] on button "查 询" at bounding box center [424, 168] width 37 height 19
